Goal: Communication & Community: Answer question/provide support

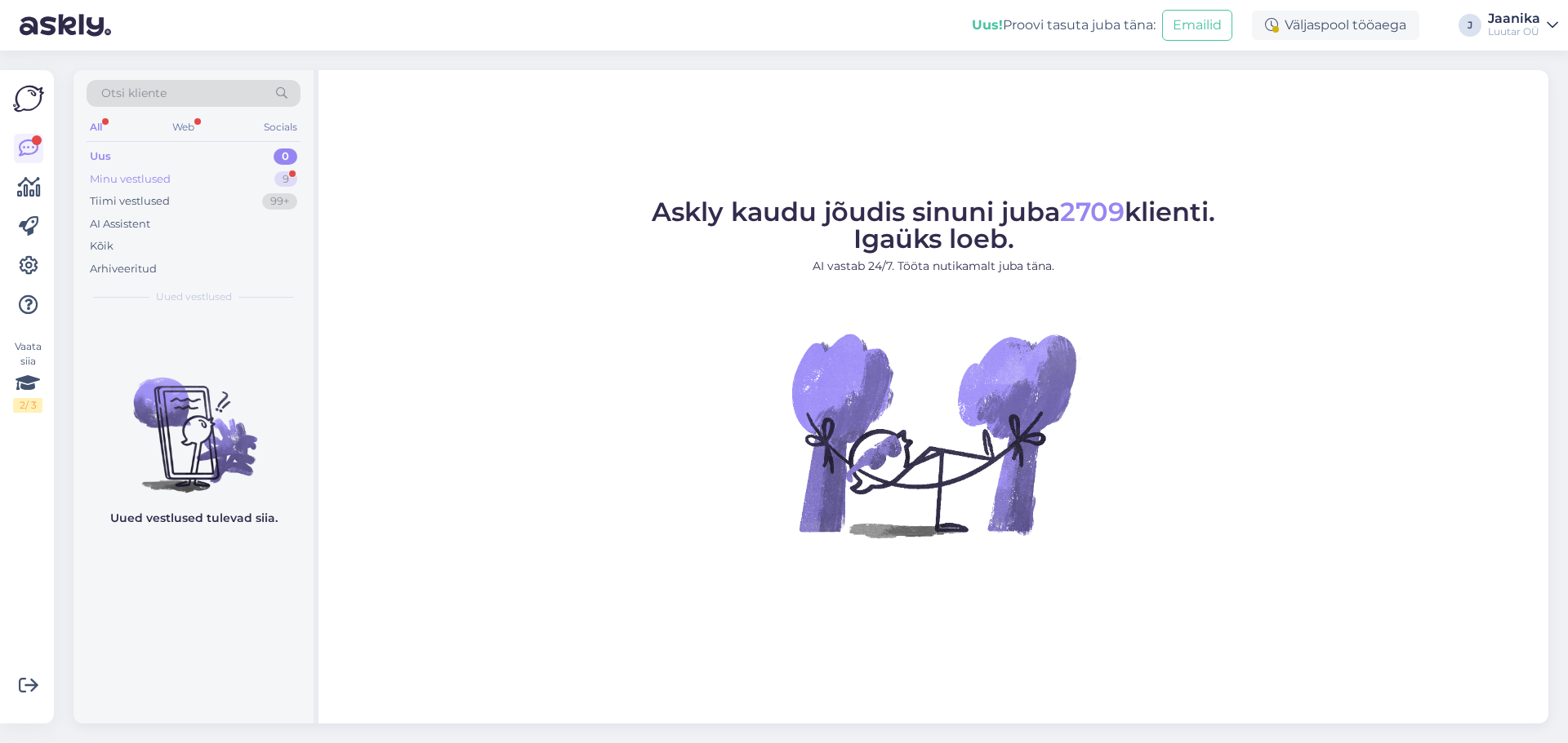
click at [154, 172] on div "Minu vestlused" at bounding box center [130, 179] width 81 height 16
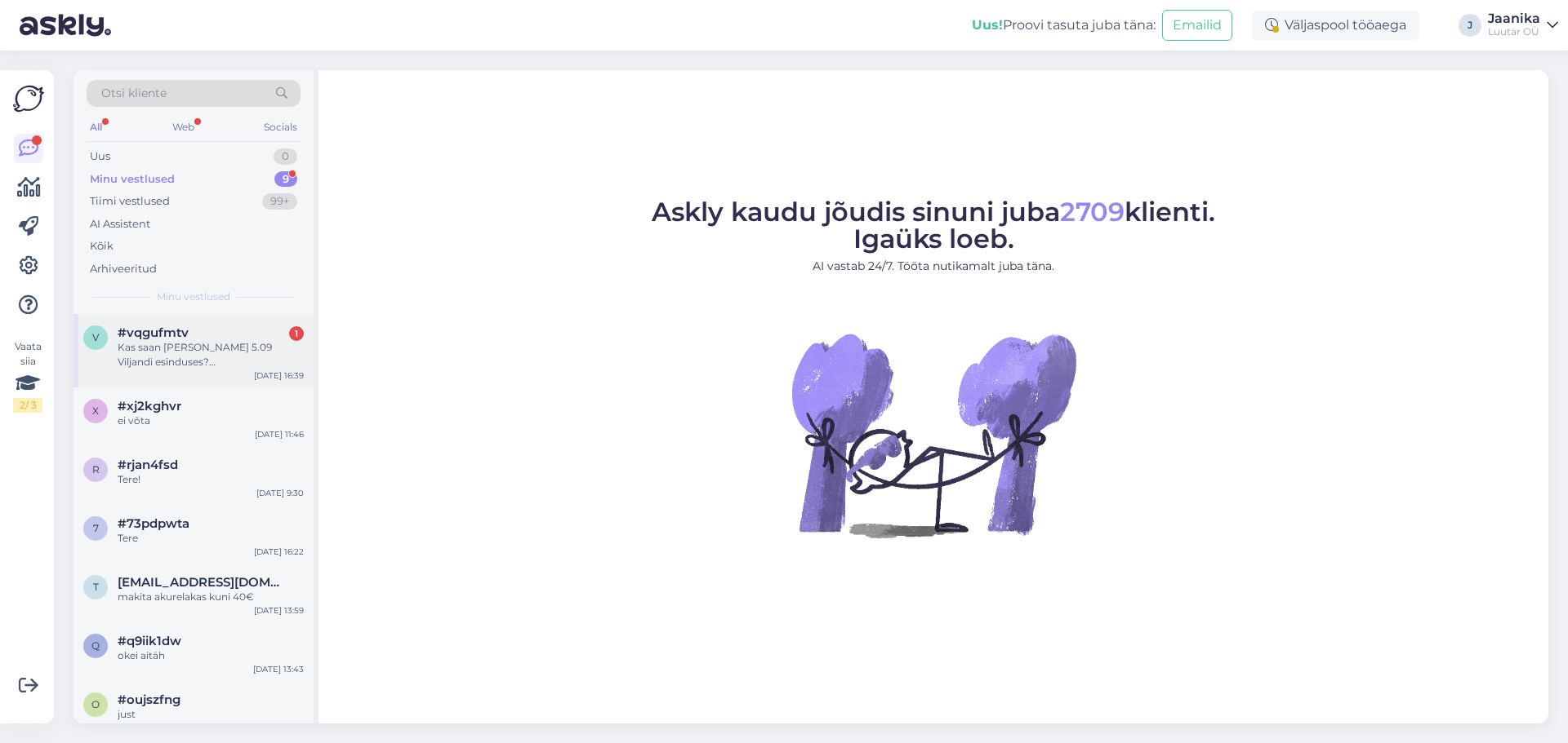
click at [170, 332] on span "#vqgufmtv" at bounding box center [153, 333] width 71 height 15
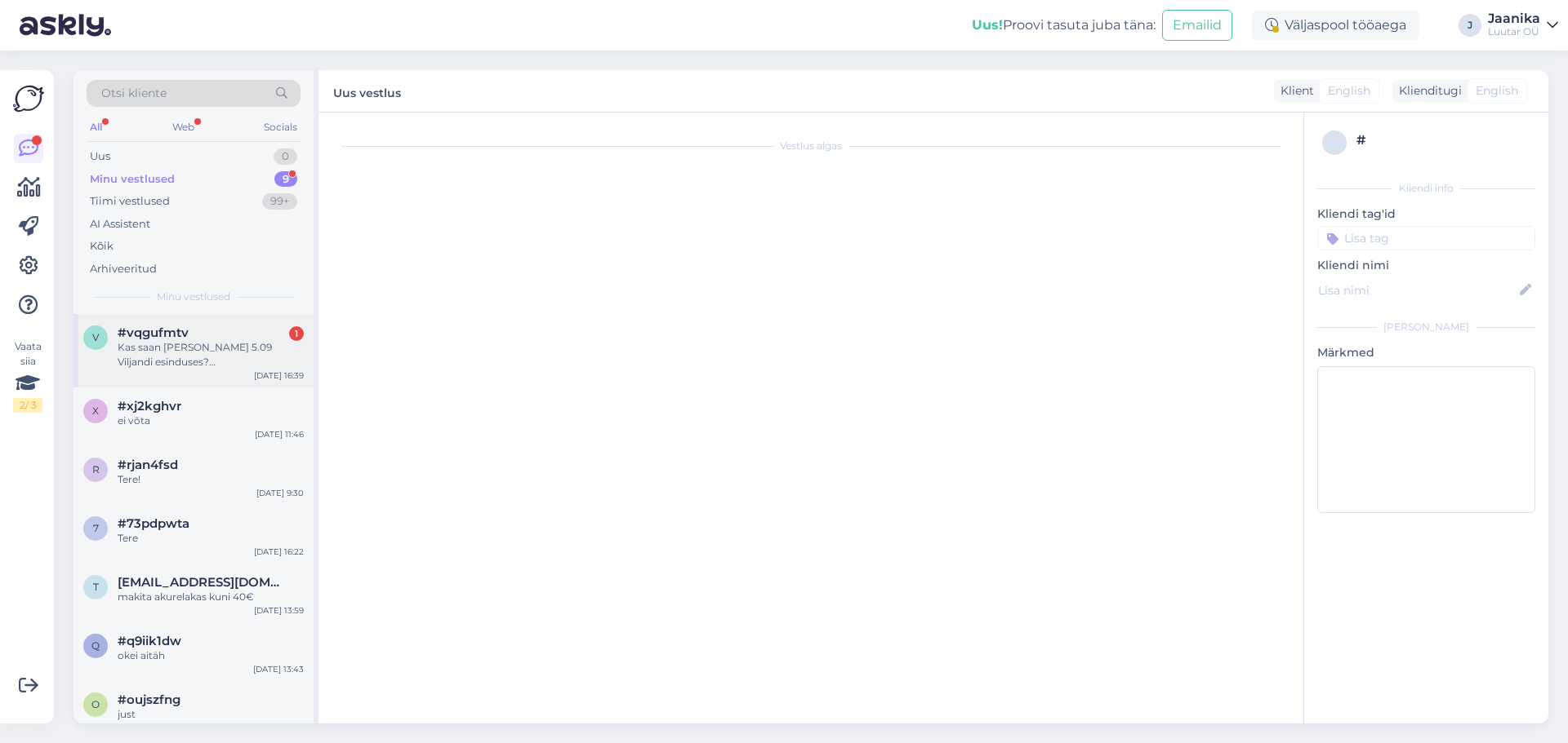
scroll to position [641, 0]
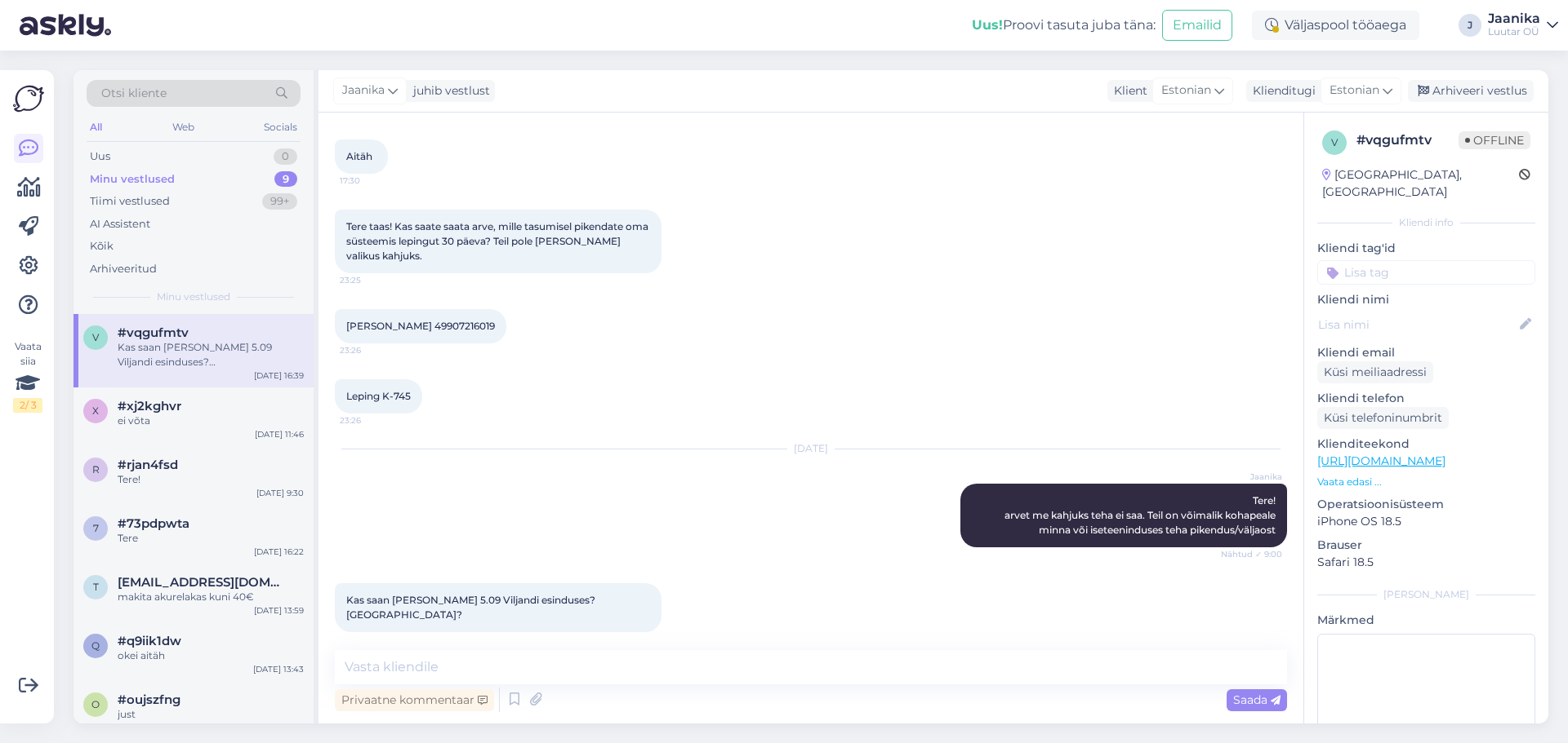
click at [448, 325] on span "[PERSON_NAME] 49907216019" at bounding box center [421, 326] width 149 height 12
drag, startPoint x: 448, startPoint y: 325, endPoint x: 475, endPoint y: 325, distance: 27.0
click at [450, 325] on span "[PERSON_NAME] 49907216019" at bounding box center [421, 326] width 149 height 12
copy div "49907216019 23:26"
click at [522, 670] on textarea at bounding box center [810, 667] width 952 height 34
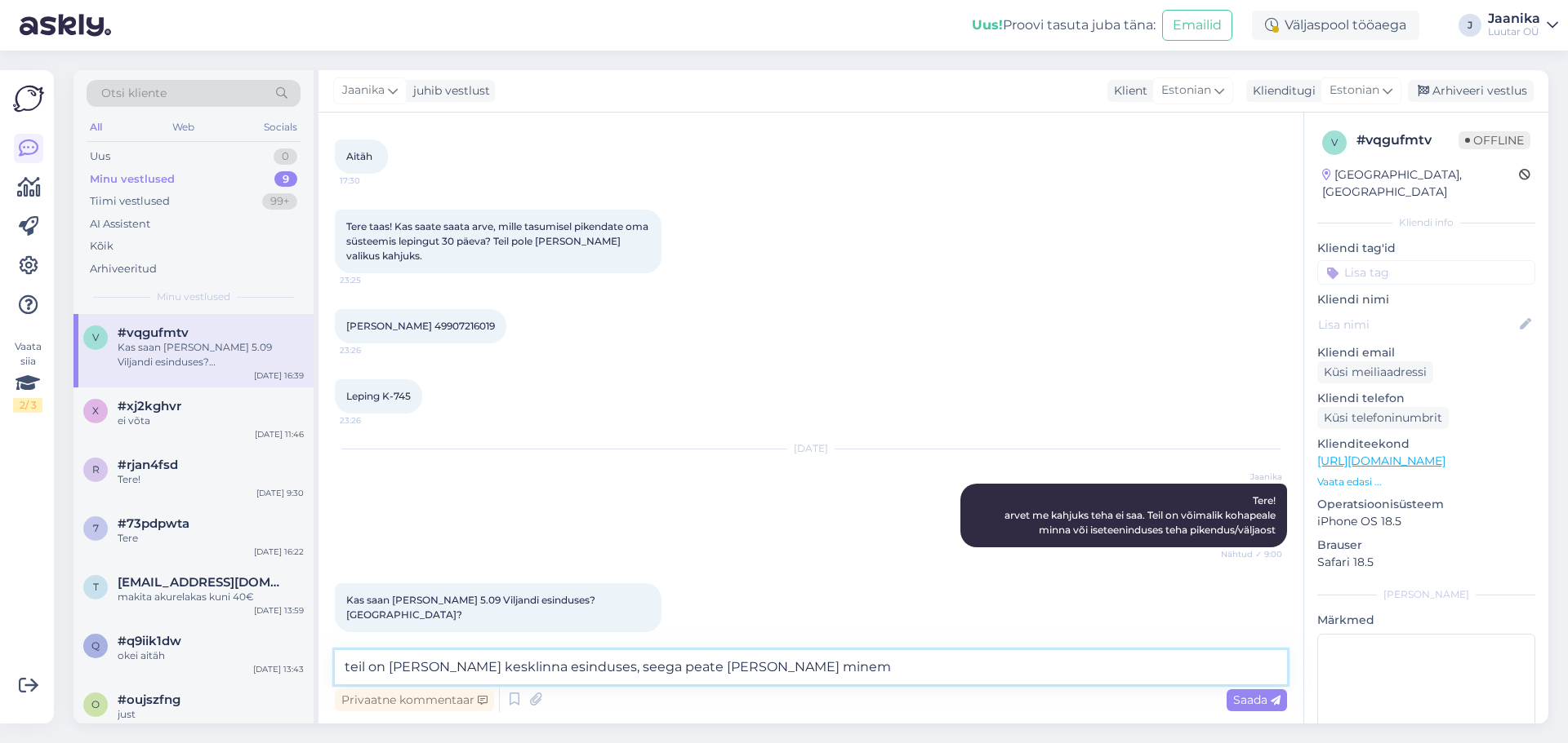
type textarea "teil on [PERSON_NAME] kesklinna esinduses, seega peate [PERSON_NAME] minema"
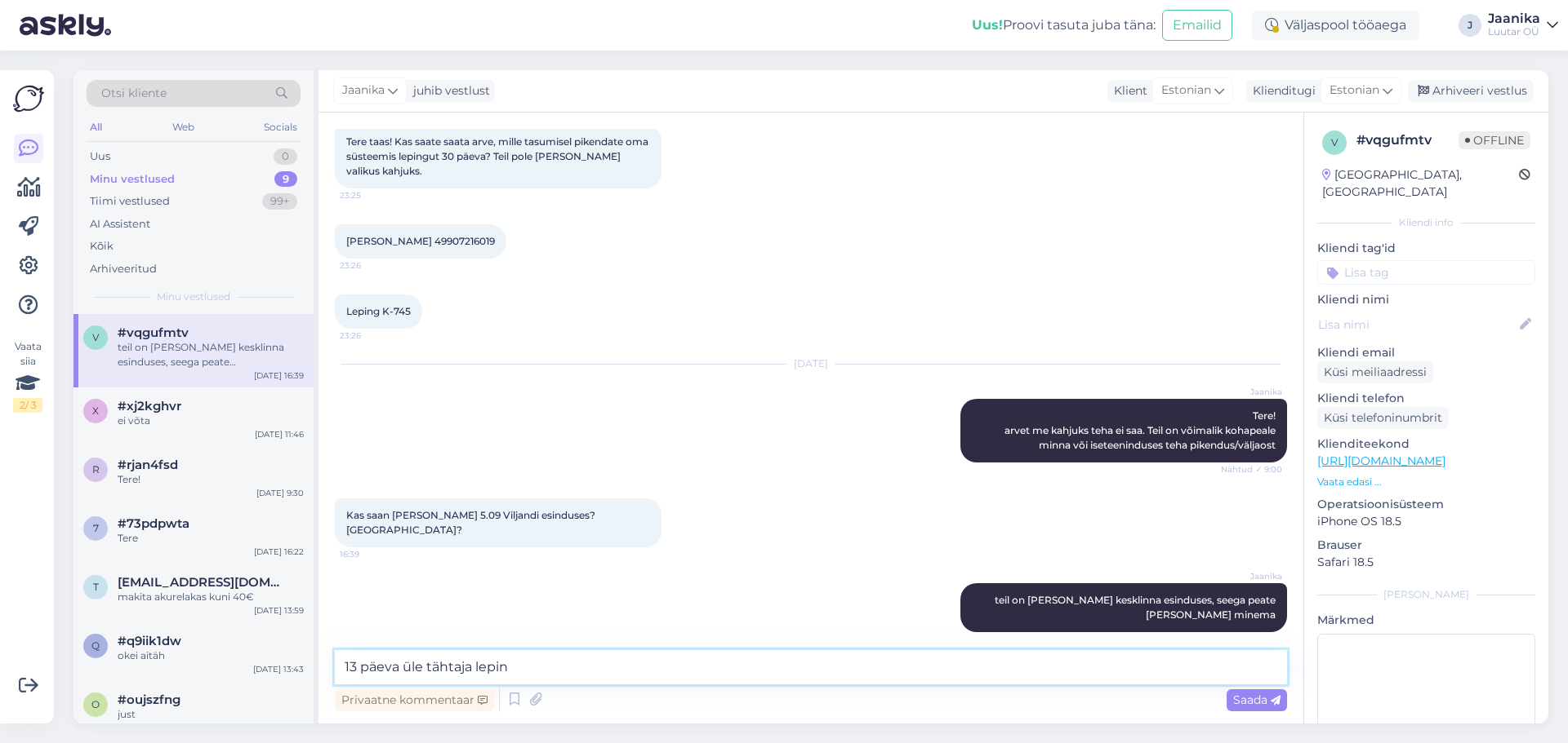
type textarea "13 päeva üle tähtaja leping"
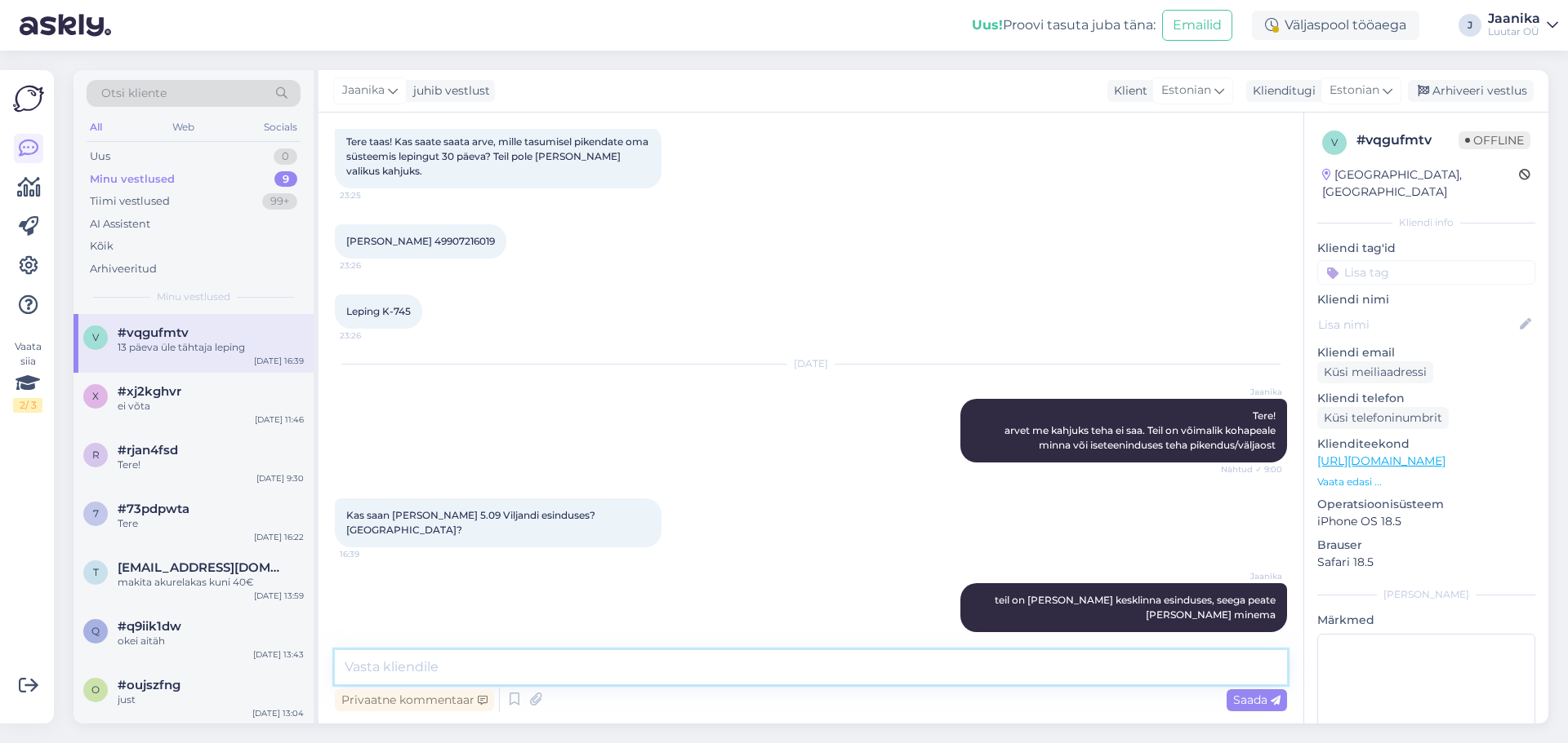
scroll to position [796, 0]
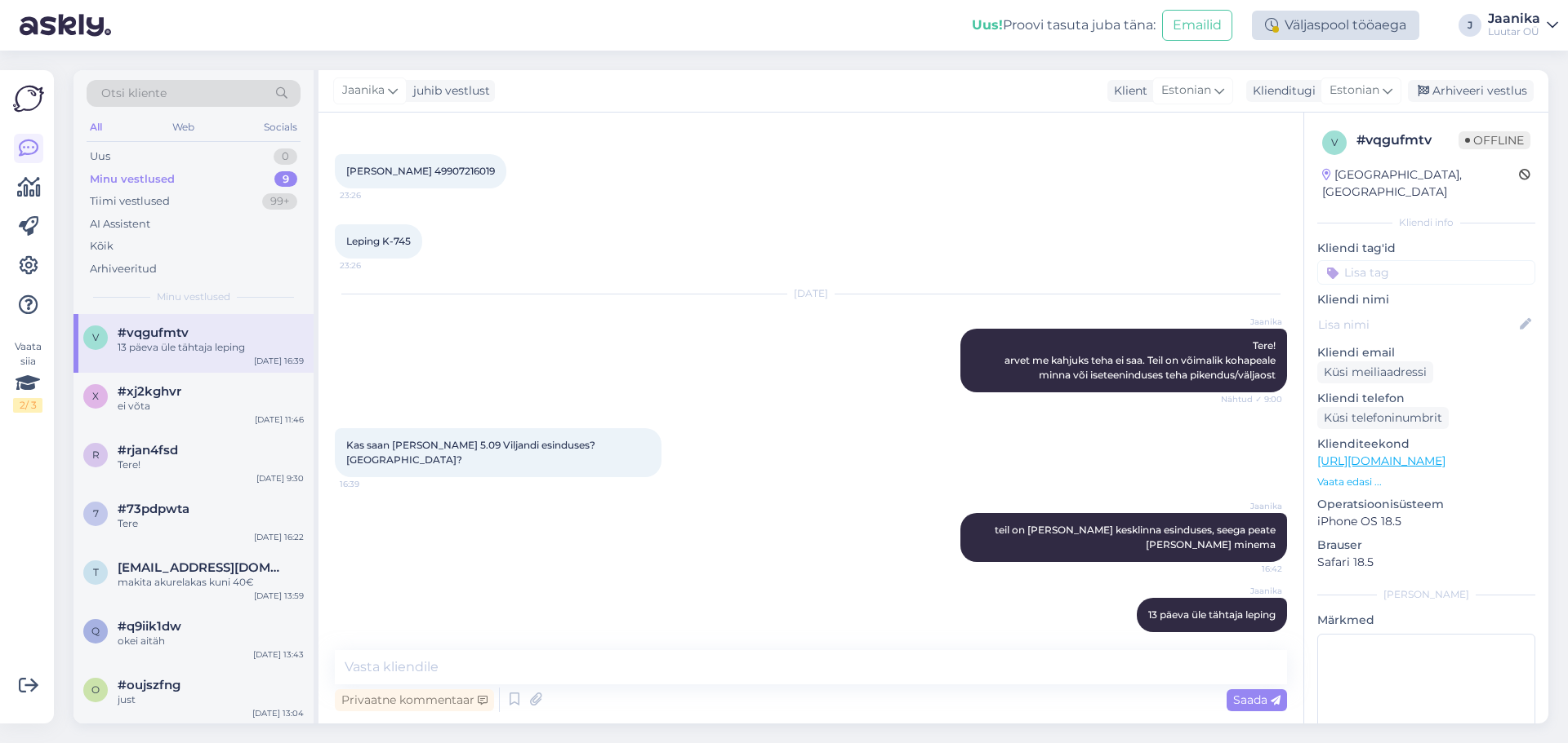
click at [1334, 26] on div "Väljaspool tööaega" at bounding box center [1335, 25] width 167 height 29
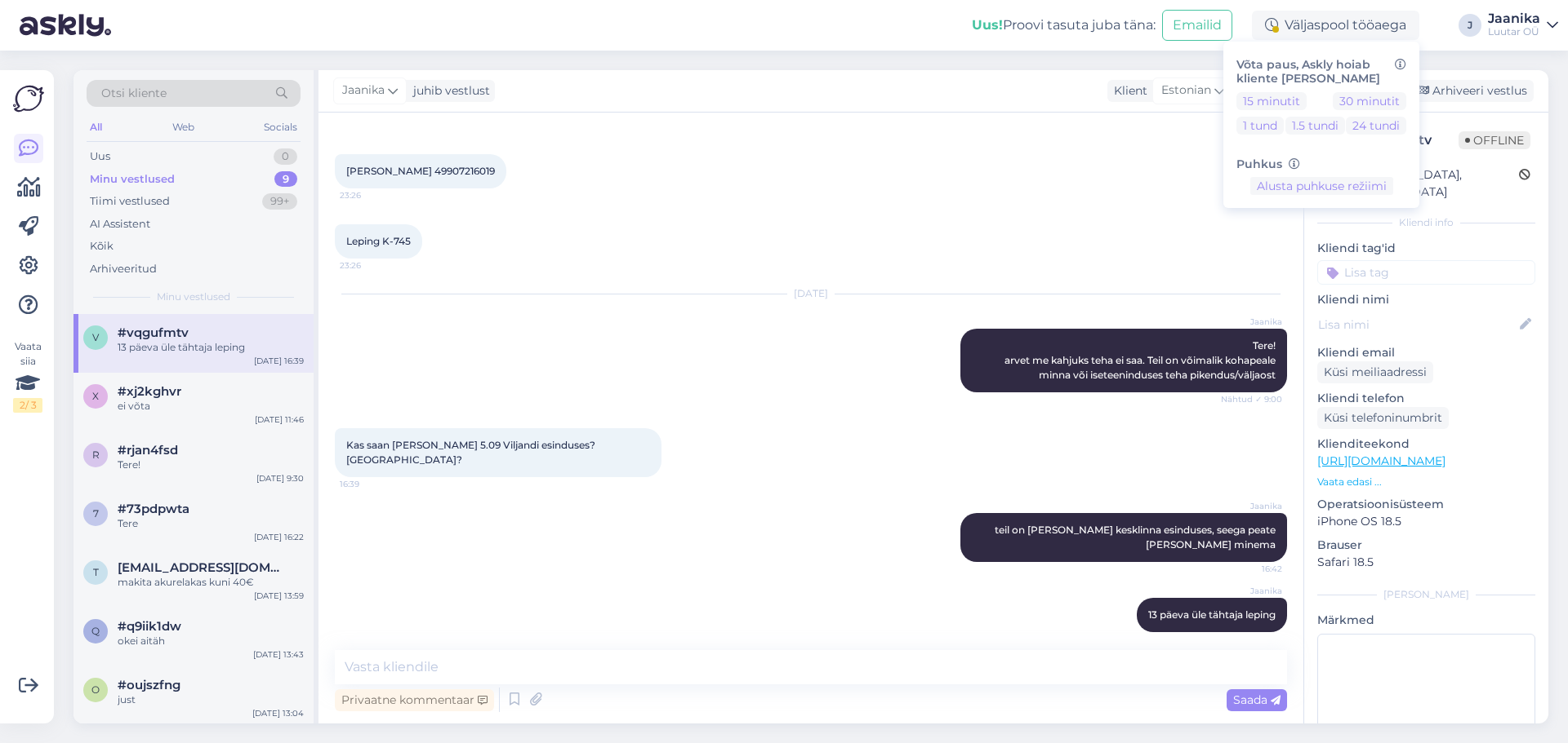
click at [1533, 33] on div "Luutar OÜ" at bounding box center [1513, 32] width 52 height 13
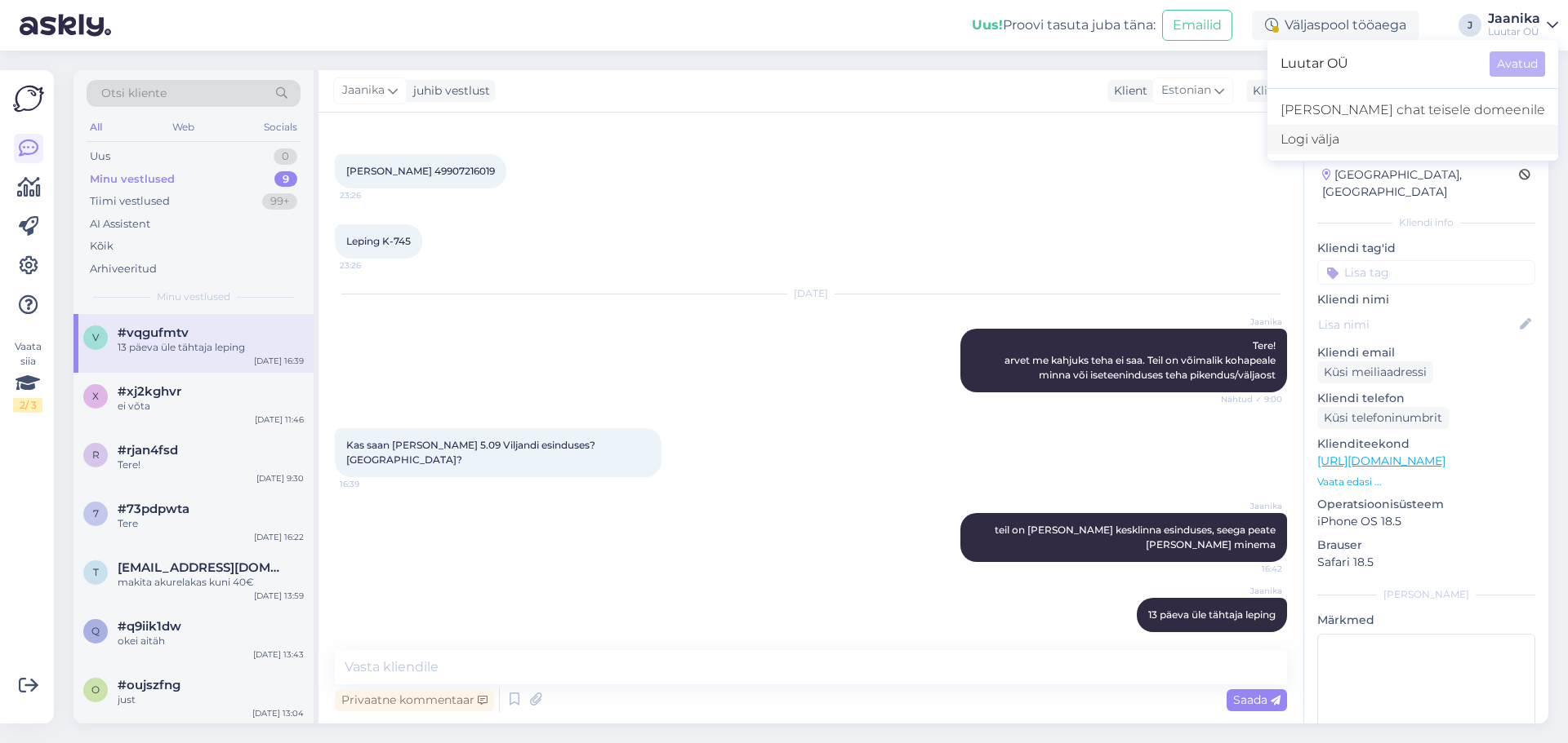
click at [1419, 142] on div "Logi välja" at bounding box center [1413, 139] width 291 height 29
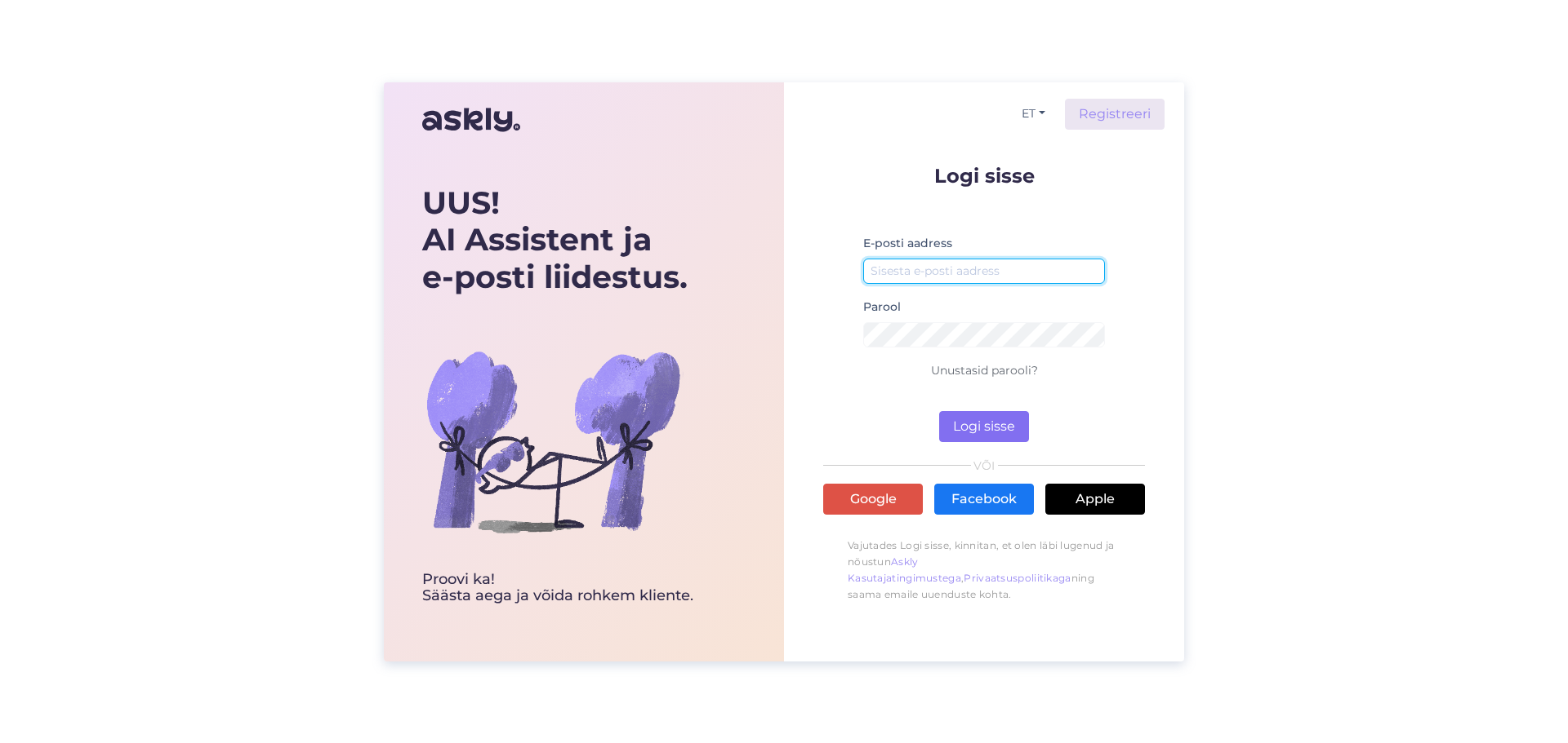
type input "[EMAIL_ADDRESS][DOMAIN_NAME]"
click at [982, 421] on button "Logi sisse" at bounding box center [983, 427] width 90 height 31
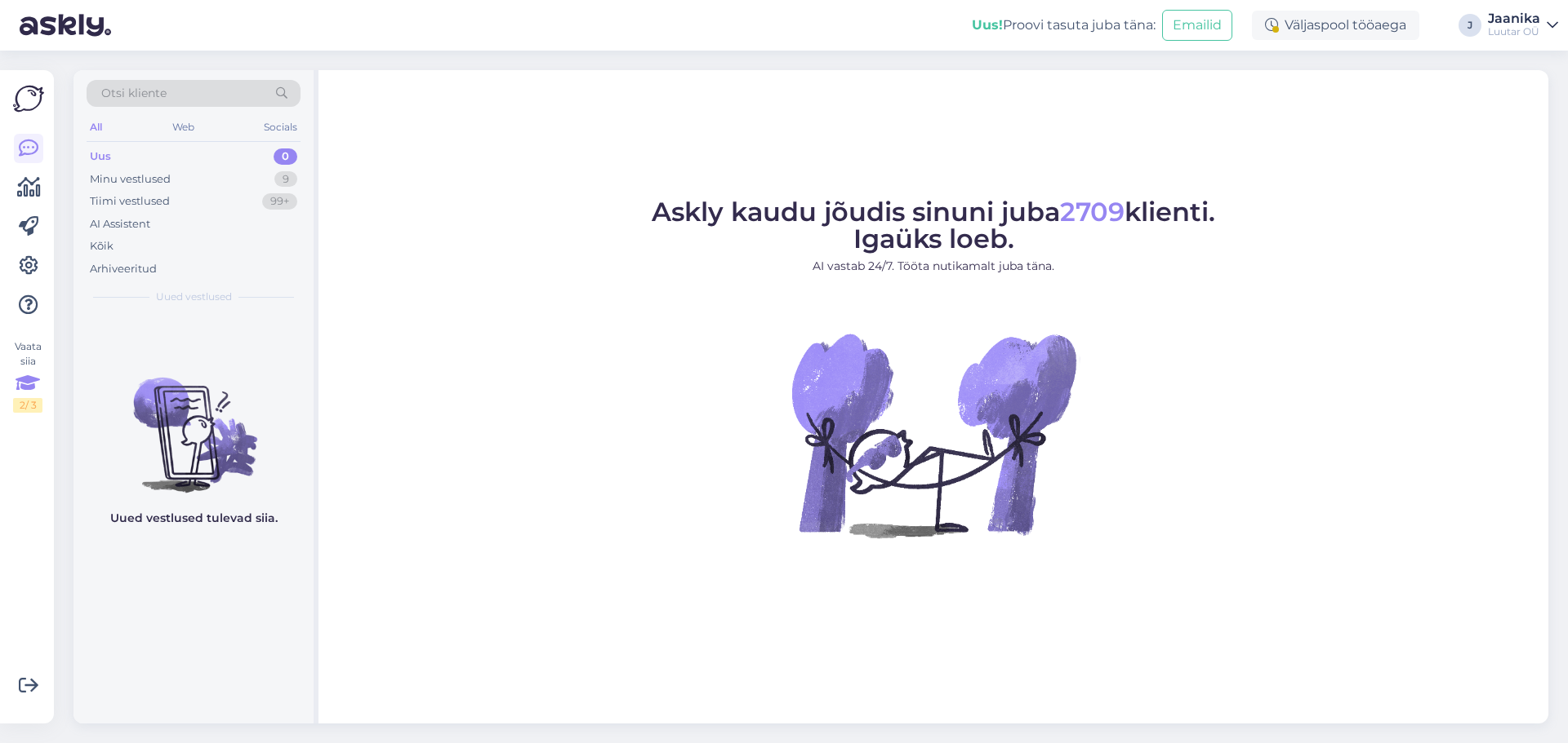
click at [32, 357] on div "Vaata siia 2 / 3" at bounding box center [27, 376] width 29 height 73
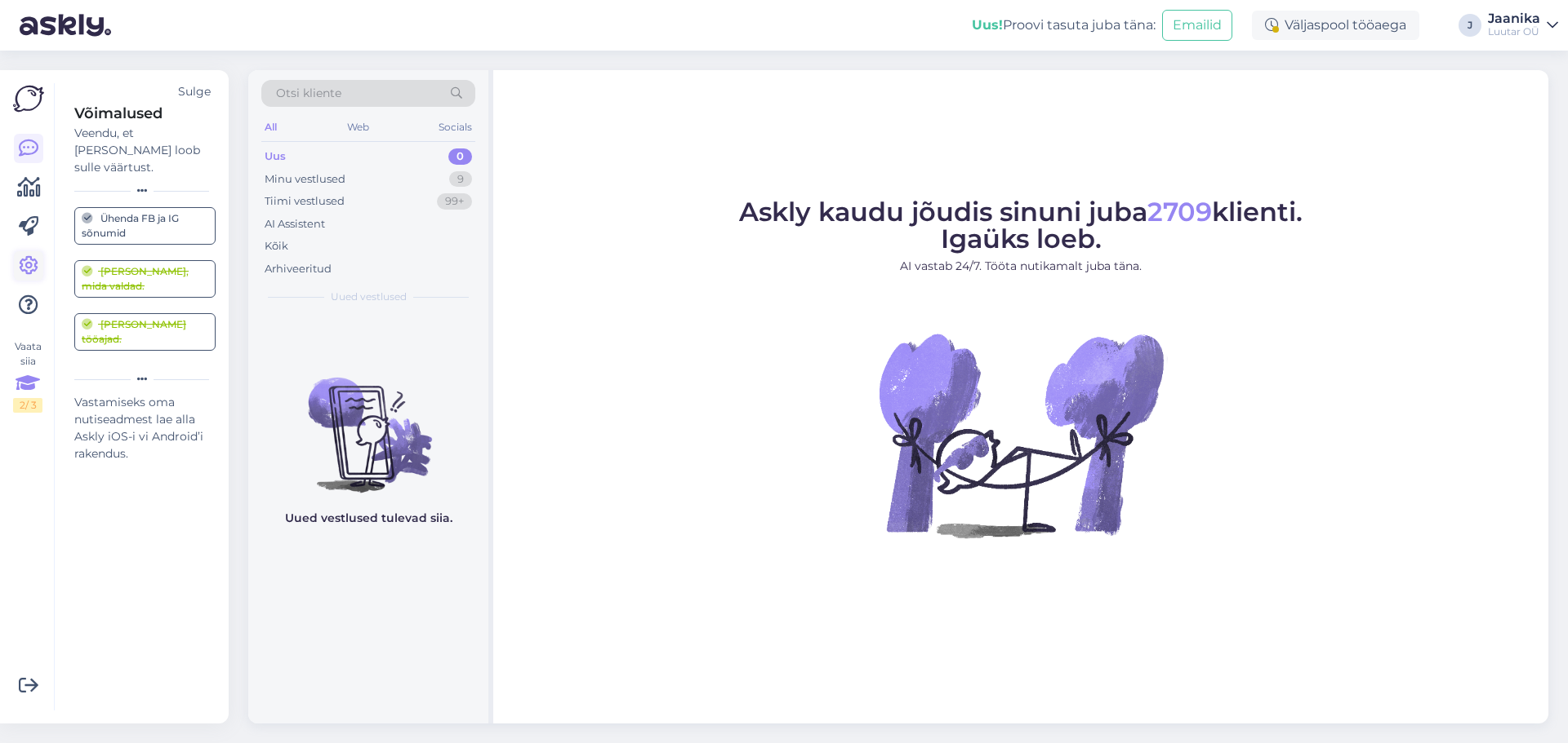
click at [34, 267] on icon at bounding box center [28, 265] width 20 height 20
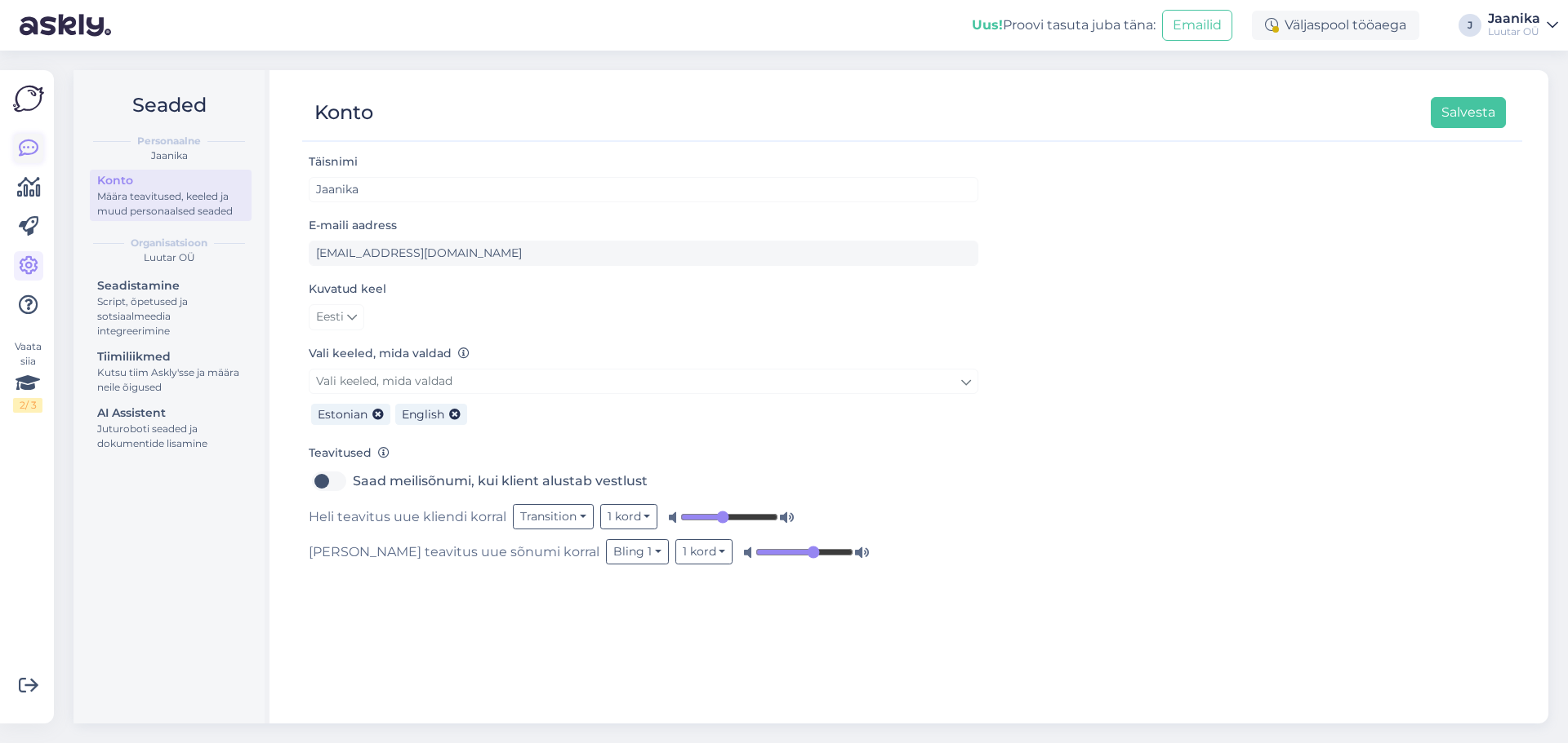
click at [28, 139] on icon at bounding box center [28, 148] width 20 height 20
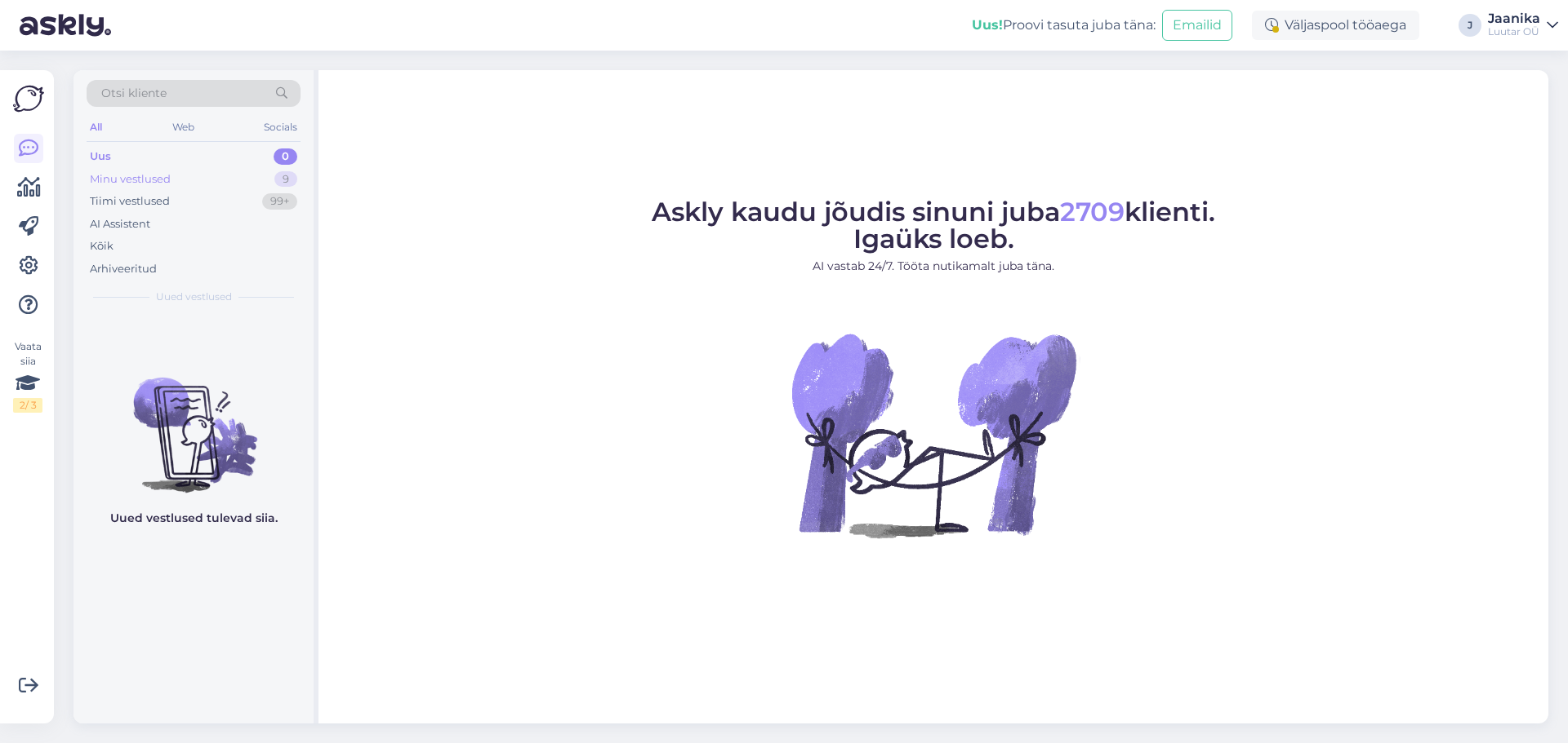
click at [129, 177] on div "Minu vestlused" at bounding box center [130, 179] width 81 height 16
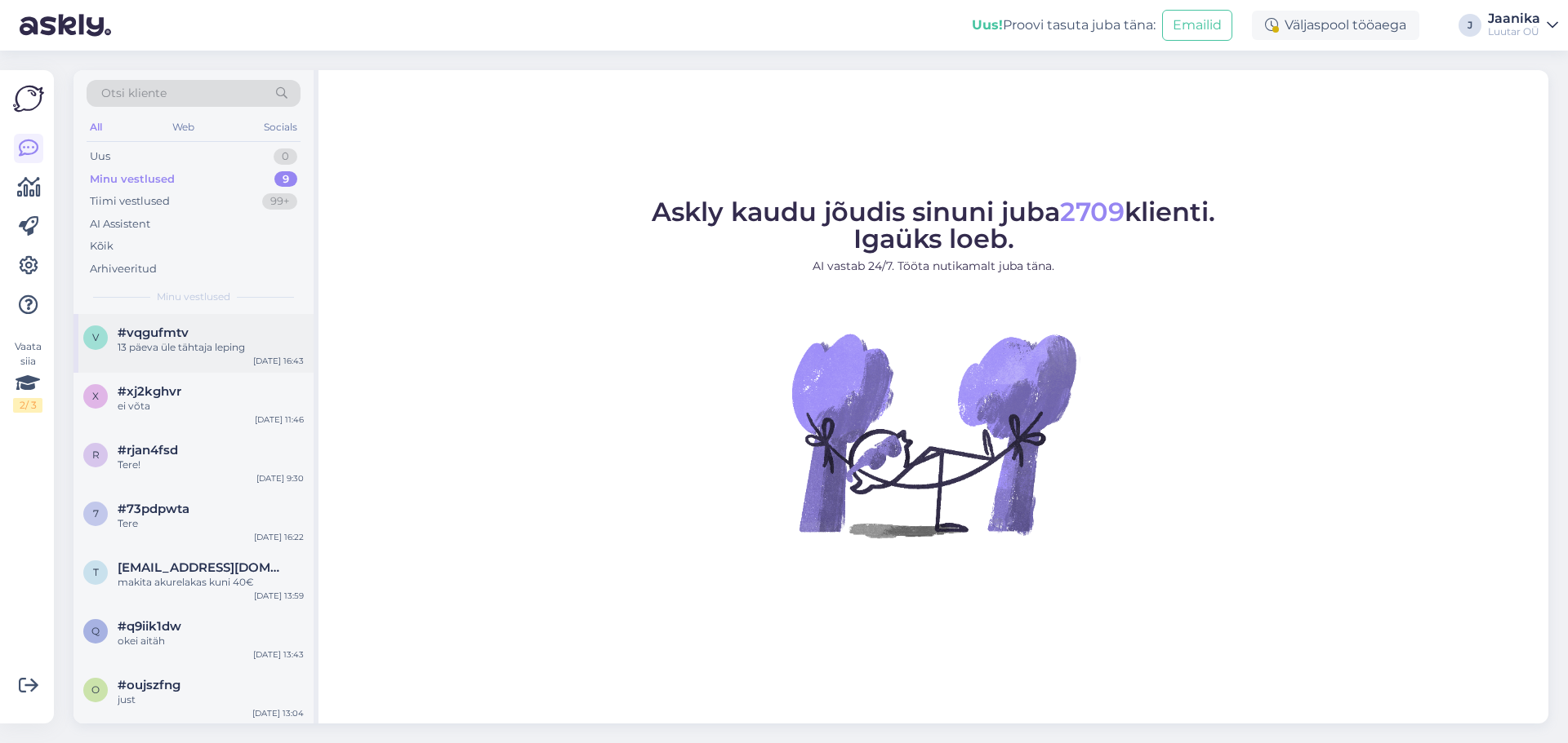
click at [177, 352] on div "13 päeva üle tähtaja leping" at bounding box center [211, 347] width 186 height 15
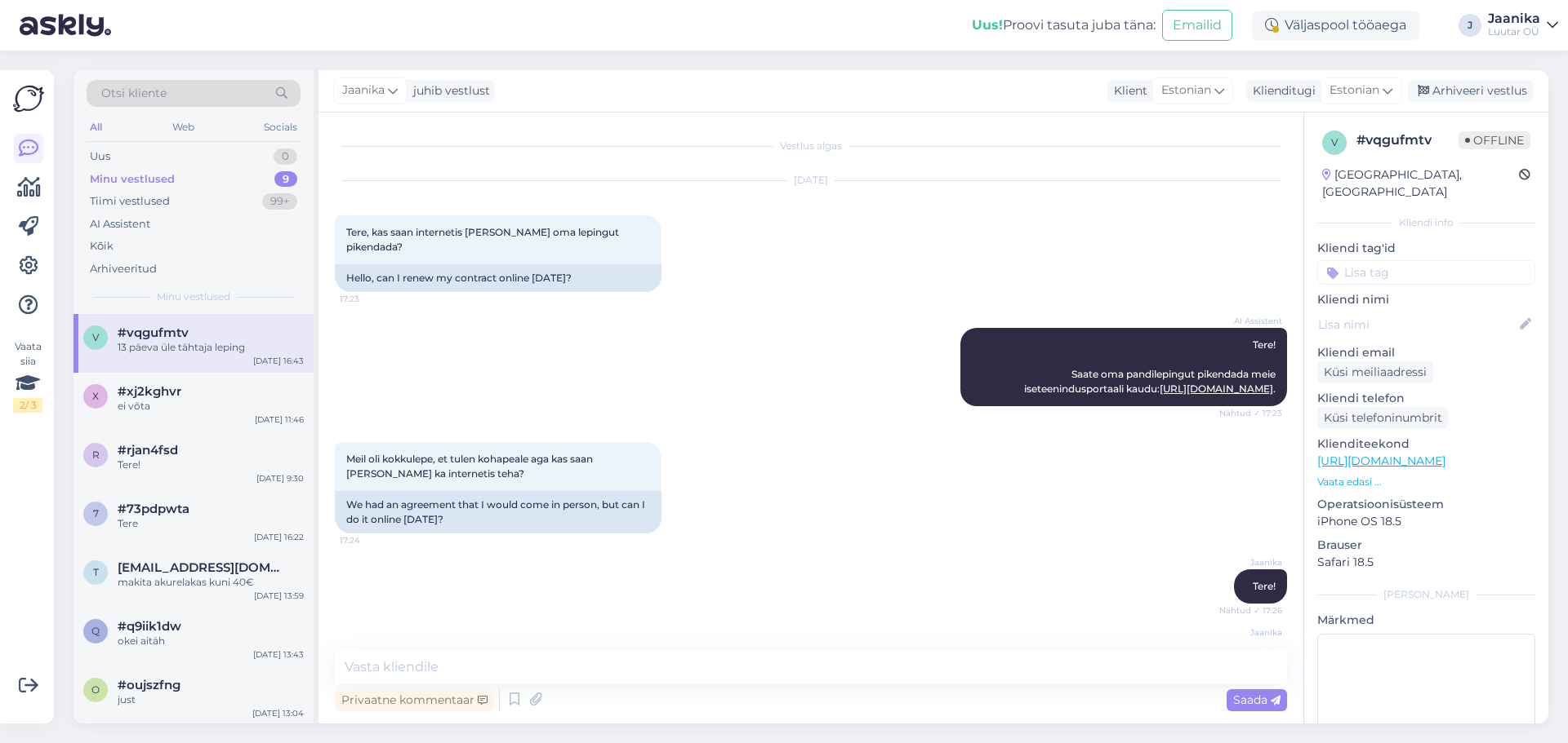
scroll to position [796, 0]
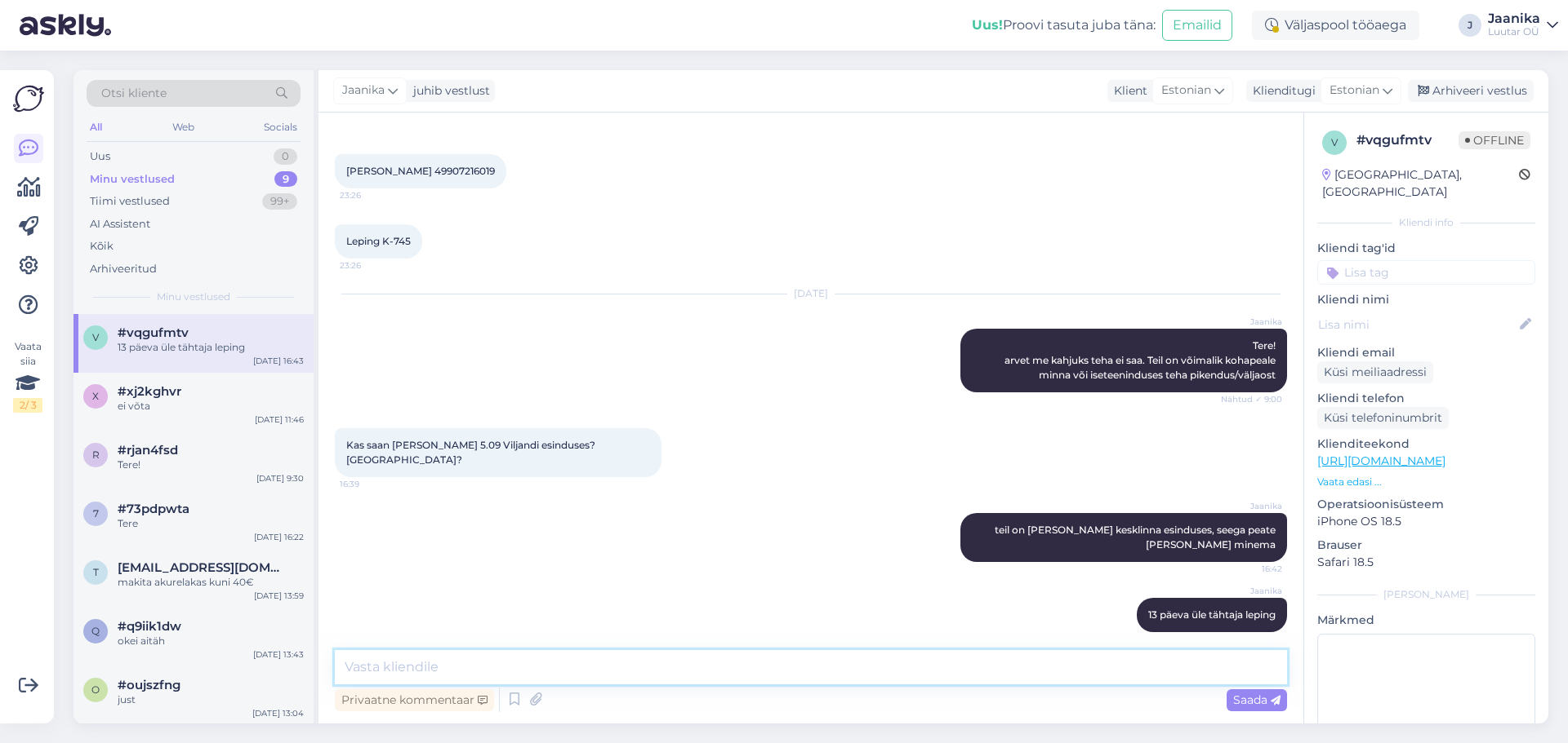
click at [488, 660] on textarea at bounding box center [810, 667] width 952 height 34
type textarea "palun pikendage leping iseteeninduses või kohapeal hiljemalt 5.09"
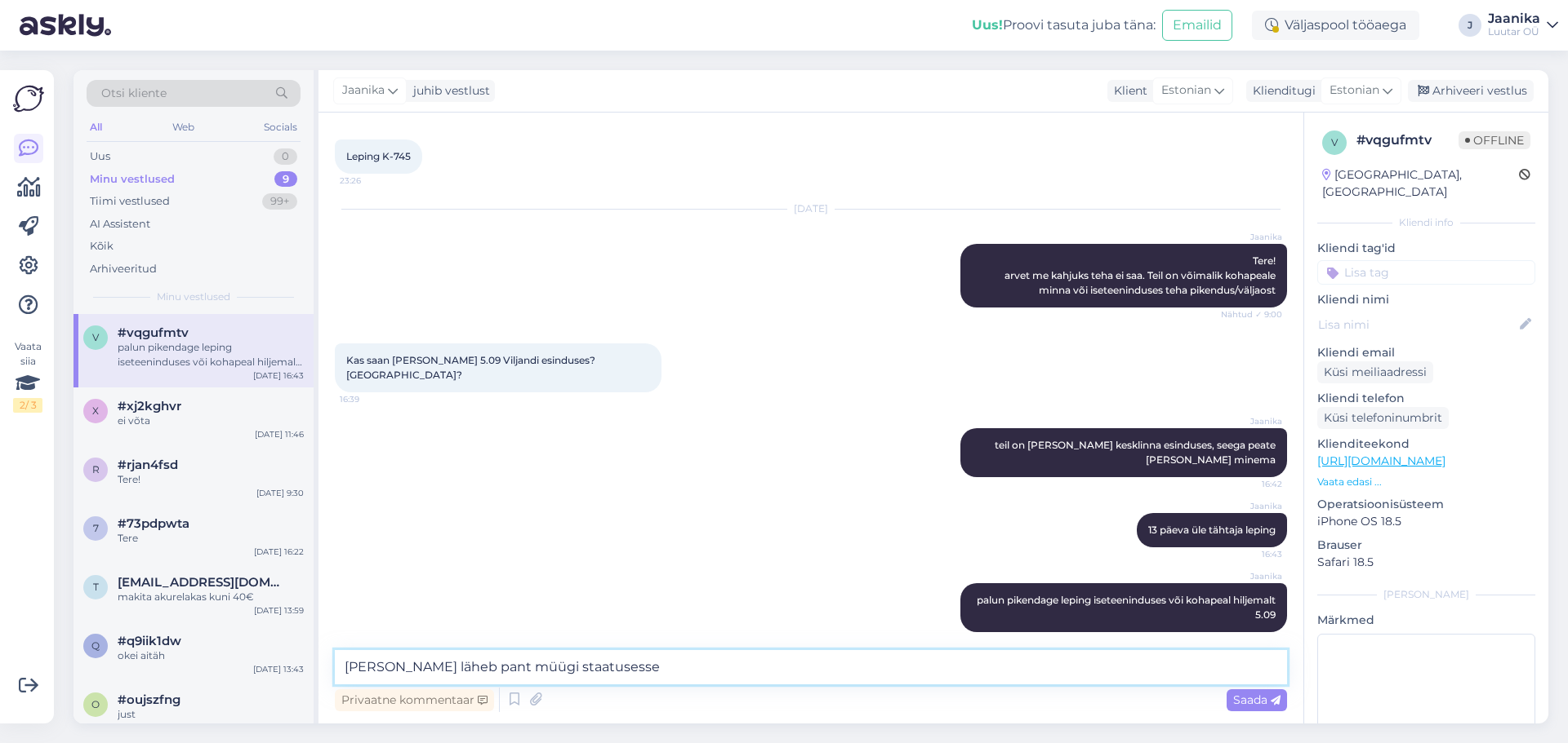
type textarea "[PERSON_NAME] läheb pant müügi staatusesse."
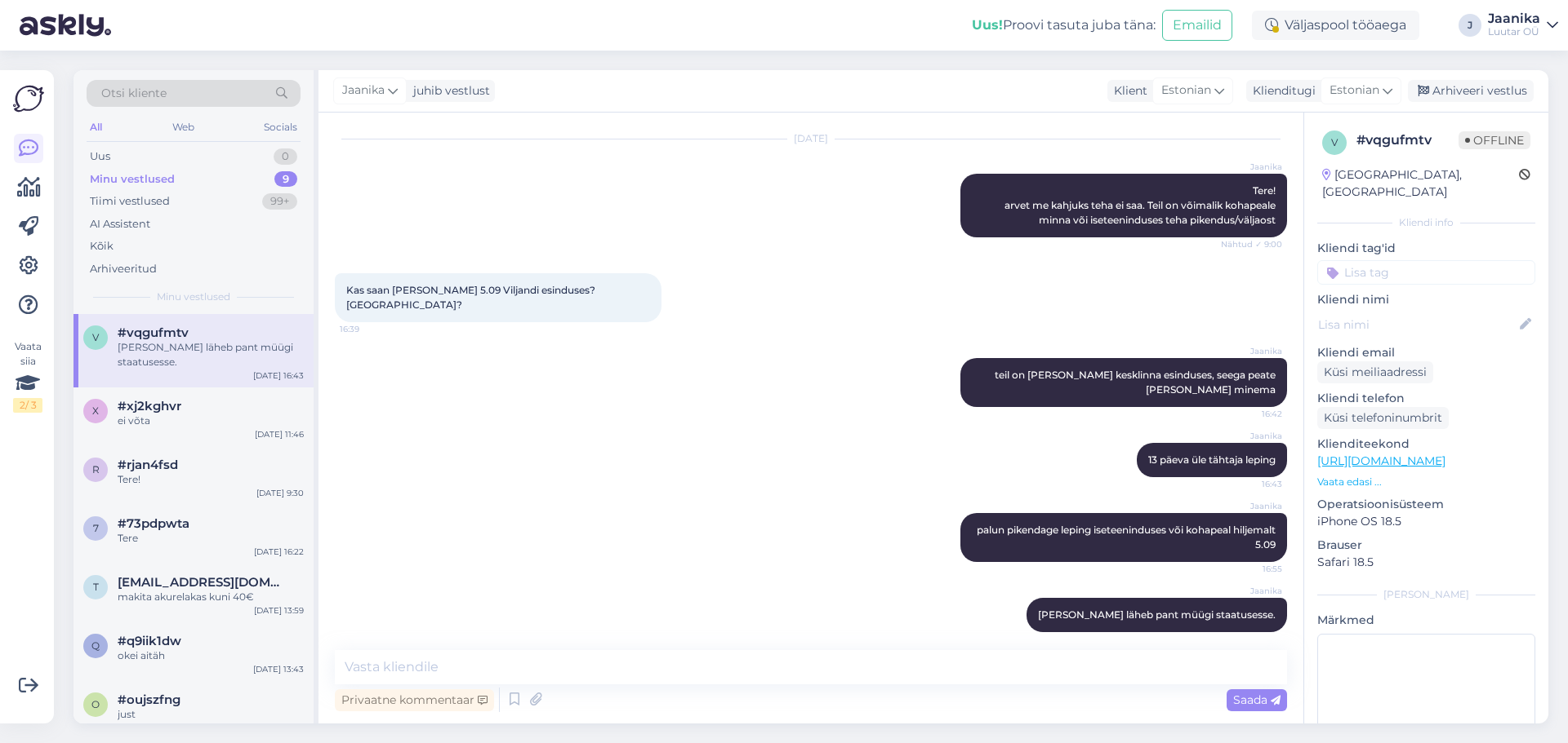
click at [143, 183] on div "Minu vestlused" at bounding box center [131, 179] width 85 height 16
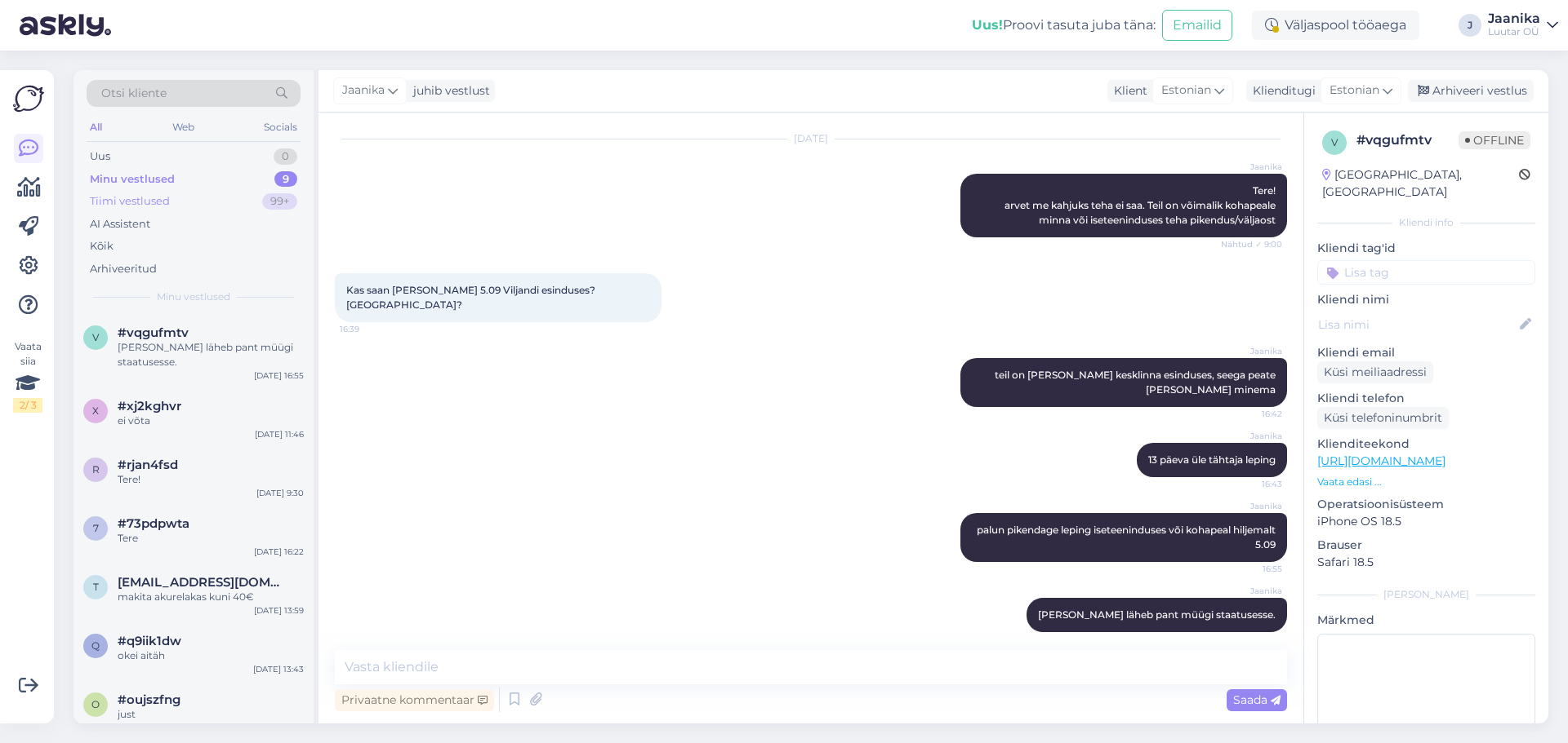
click at [138, 200] on div "Tiimi vestlused" at bounding box center [130, 201] width 80 height 16
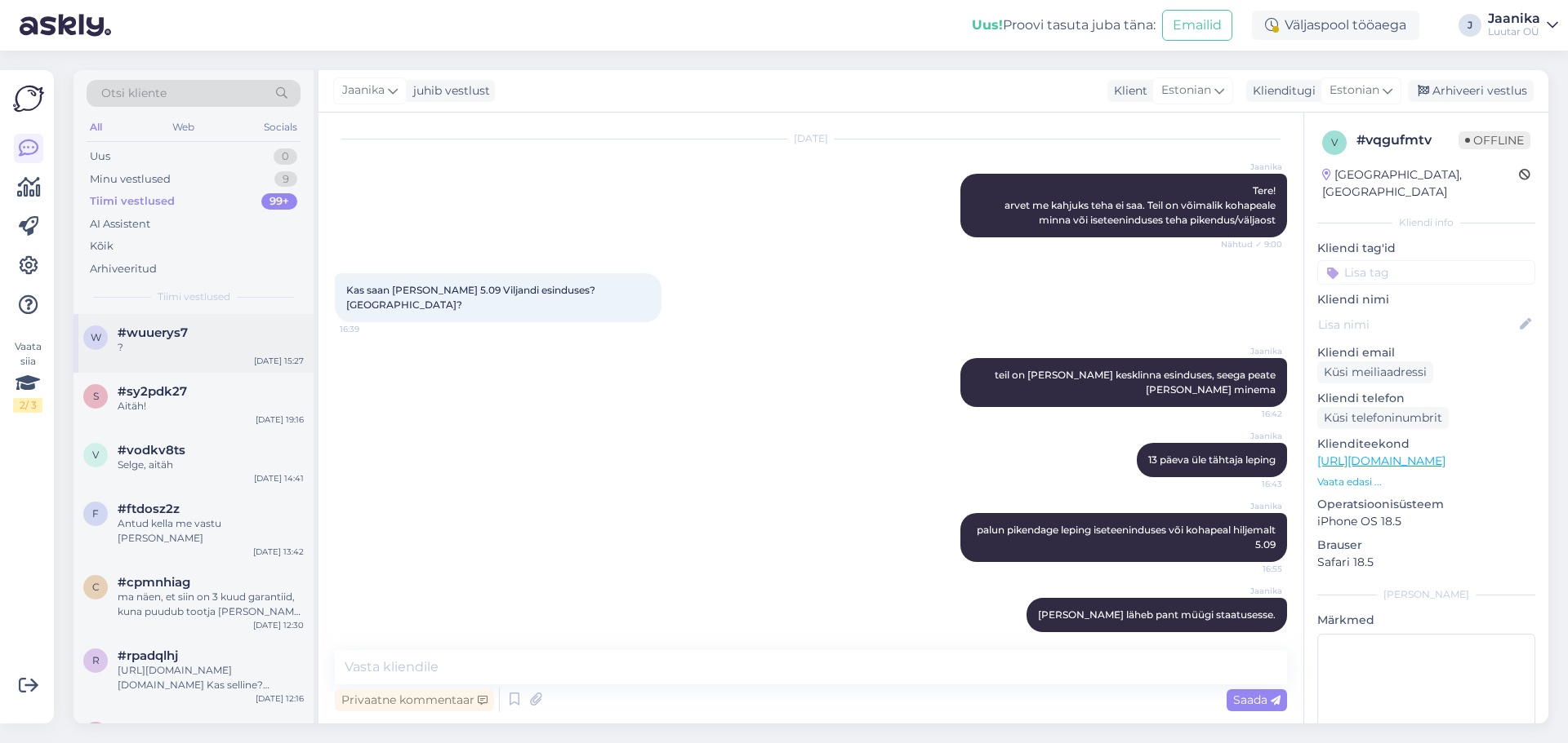
click at [173, 340] on span "#wuuerys7" at bounding box center [153, 333] width 70 height 15
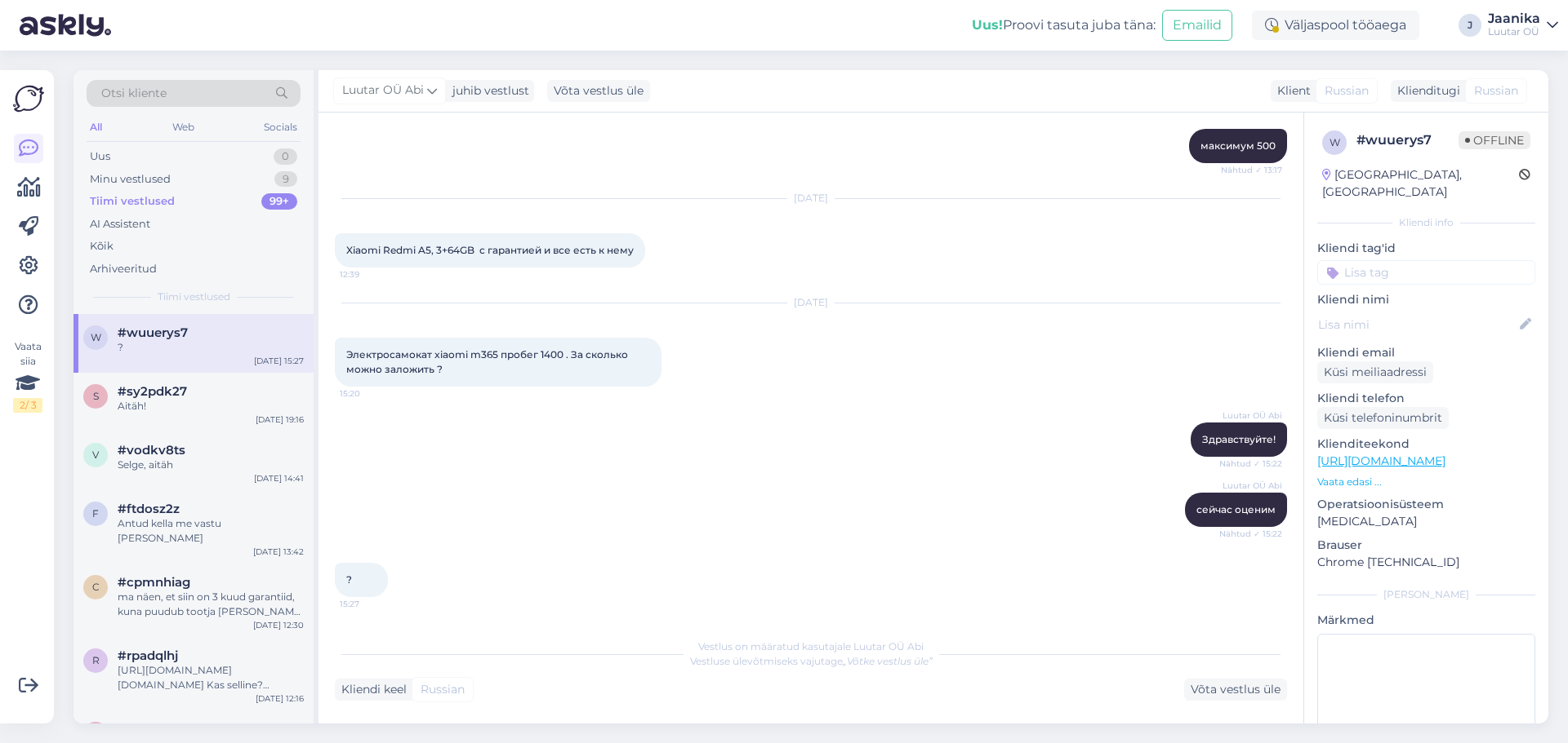
scroll to position [2221, 0]
click at [103, 151] on div "Uus" at bounding box center [100, 156] width 20 height 16
